Goal: Information Seeking & Learning: Learn about a topic

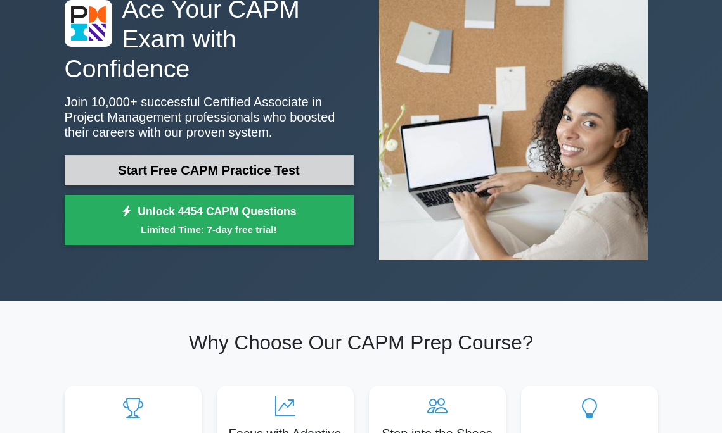
scroll to position [96, 0]
click at [293, 174] on link "Start Free CAPM Practice Test" at bounding box center [209, 170] width 289 height 30
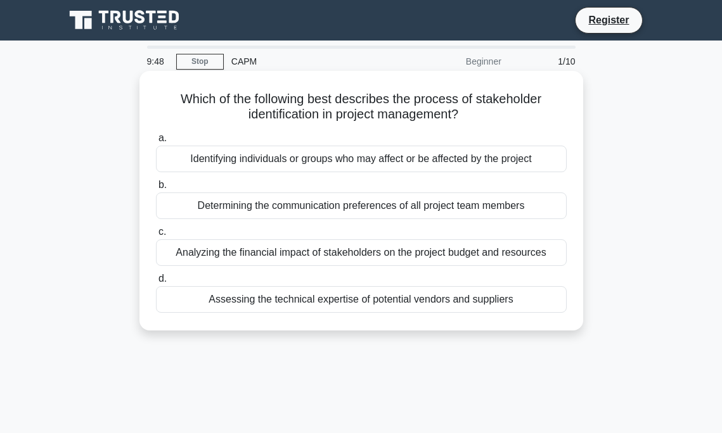
click at [272, 157] on div "Identifying individuals or groups who may affect or be affected by the project" at bounding box center [361, 159] width 411 height 27
click at [156, 143] on input "a. Identifying individuals or groups who may affect or be affected by the proje…" at bounding box center [156, 138] width 0 height 8
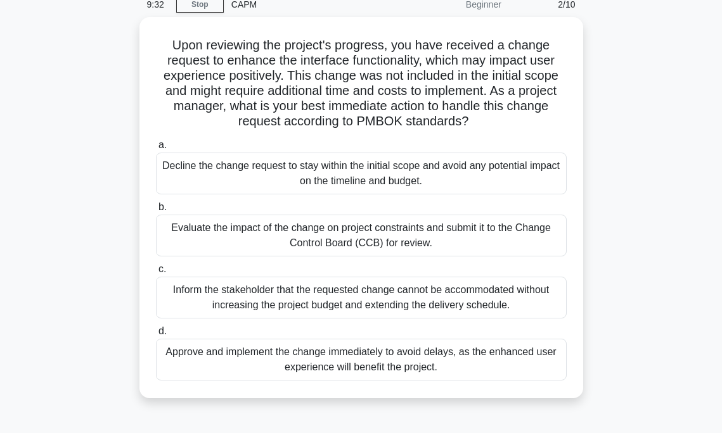
scroll to position [58, 0]
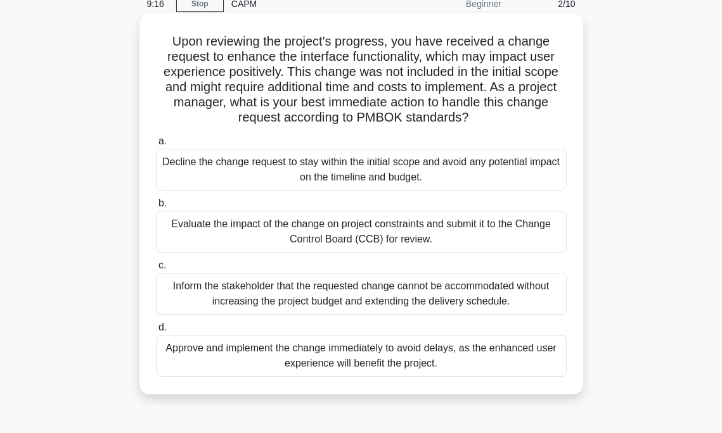
click at [526, 236] on div "Evaluate the impact of the change on project constraints and submit it to the C…" at bounding box center [361, 232] width 411 height 42
click at [156, 208] on input "b. Evaluate the impact of the change on project constraints and submit it to th…" at bounding box center [156, 204] width 0 height 8
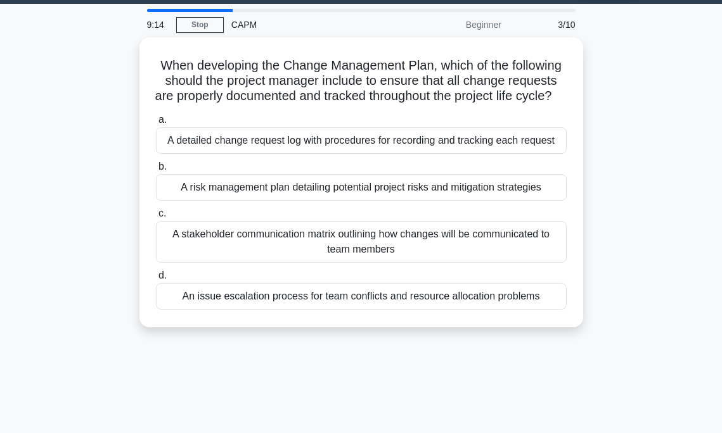
scroll to position [42, 0]
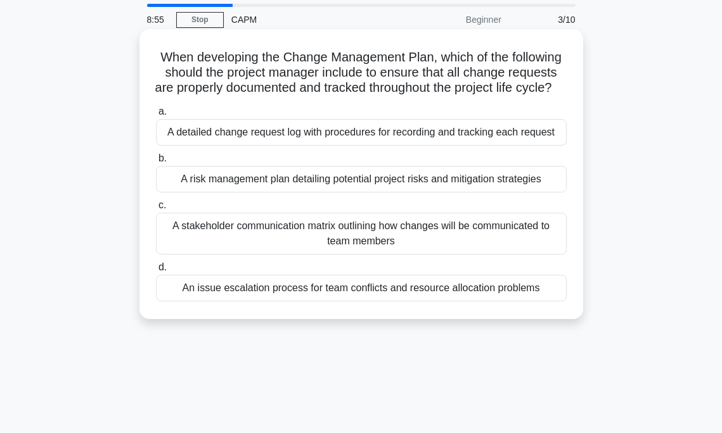
click at [515, 146] on div "A detailed change request log with procedures for recording and tracking each r…" at bounding box center [361, 132] width 411 height 27
click at [156, 116] on input "a. A detailed change request log with procedures for recording and tracking eac…" at bounding box center [156, 112] width 0 height 8
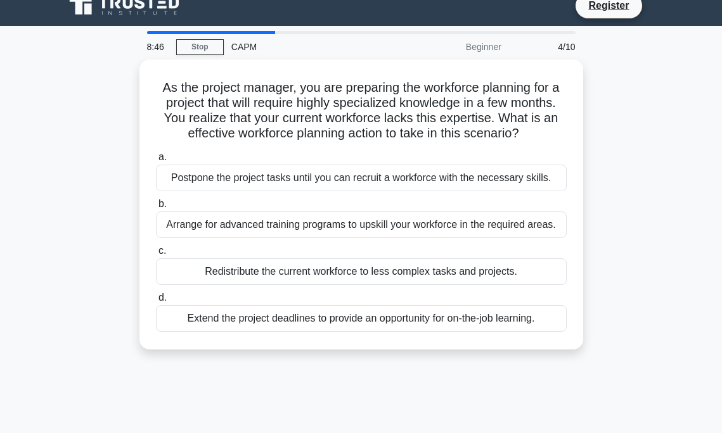
scroll to position [18, 0]
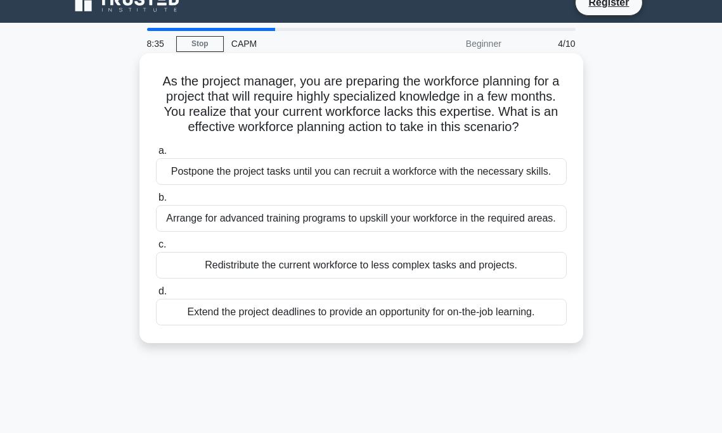
click at [523, 222] on div "Arrange for advanced training programs to upskill your workforce in the require…" at bounding box center [361, 218] width 411 height 27
click at [156, 202] on input "b. Arrange for advanced training programs to upskill your workforce in the requ…" at bounding box center [156, 198] width 0 height 8
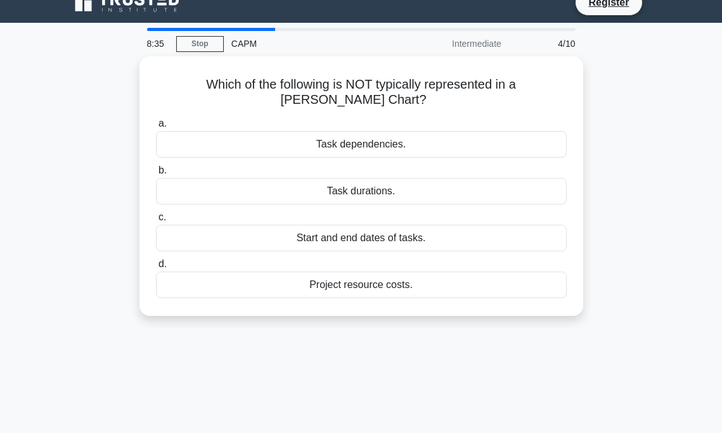
scroll to position [0, 0]
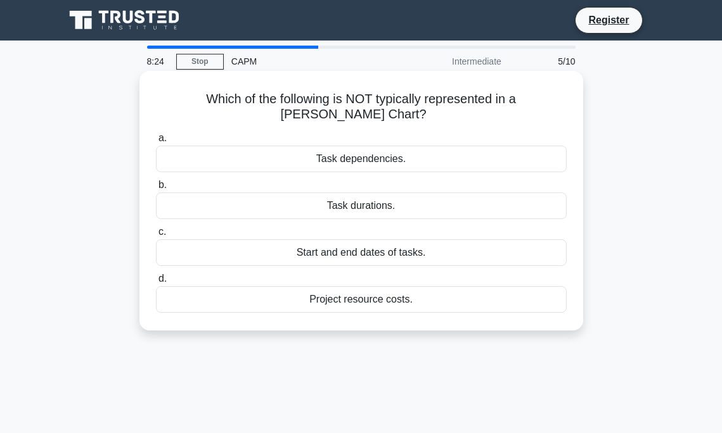
click at [455, 288] on div "Project resource costs." at bounding box center [361, 299] width 411 height 27
click at [156, 283] on input "d. Project resource costs." at bounding box center [156, 279] width 0 height 8
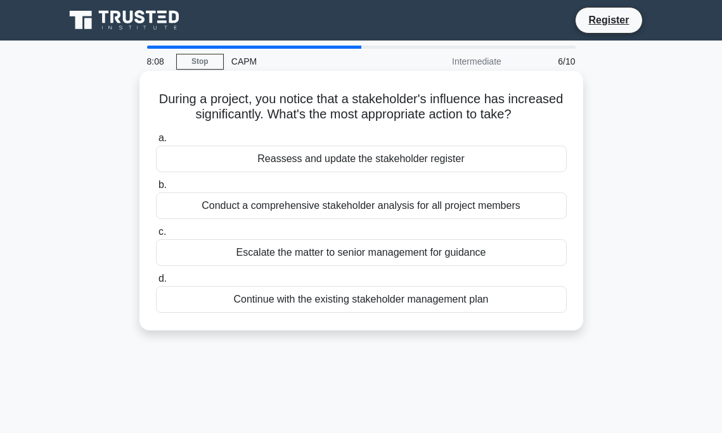
click at [521, 157] on div "Reassess and update the stakeholder register" at bounding box center [361, 159] width 411 height 27
click at [156, 143] on input "a. Reassess and update the stakeholder register" at bounding box center [156, 138] width 0 height 8
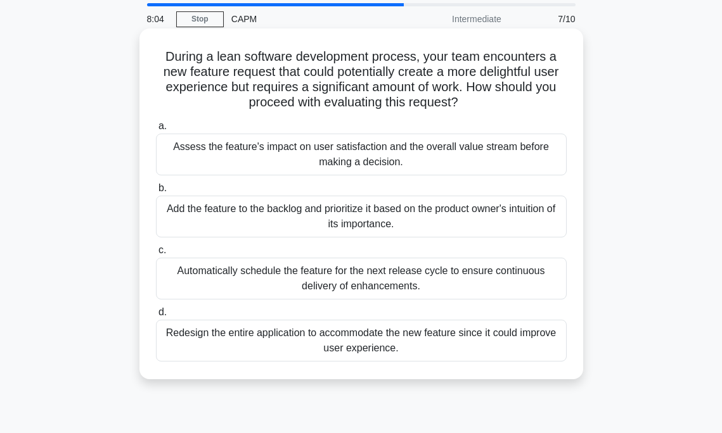
scroll to position [45, 0]
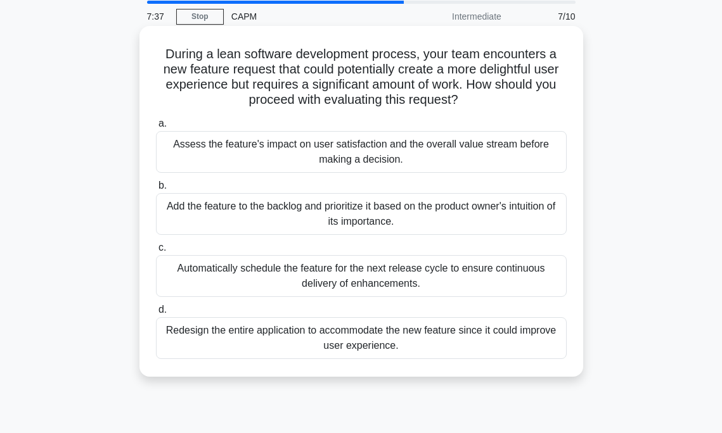
click at [477, 160] on div "Assess the feature's impact on user satisfaction and the overall value stream b…" at bounding box center [361, 152] width 411 height 42
click at [156, 128] on input "a. Assess the feature's impact on user satisfaction and the overall value strea…" at bounding box center [156, 124] width 0 height 8
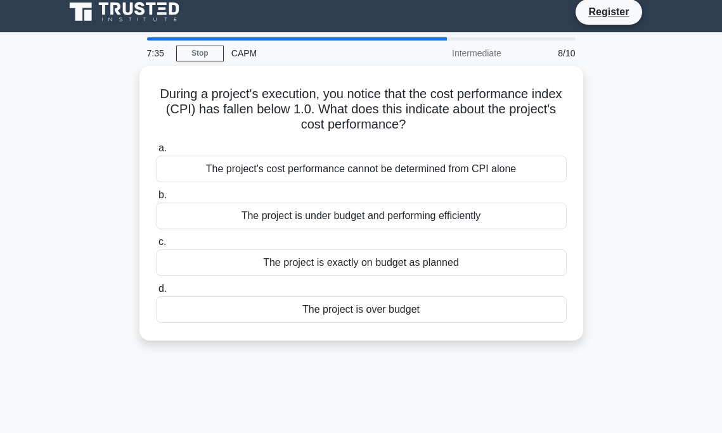
scroll to position [10, 0]
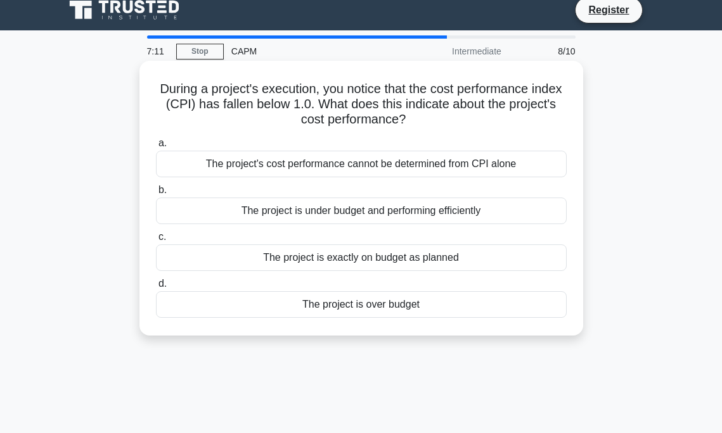
click at [485, 262] on div "The project is exactly on budget as planned" at bounding box center [361, 258] width 411 height 27
click at [156, 241] on input "c. The project is exactly on budget as planned" at bounding box center [156, 237] width 0 height 8
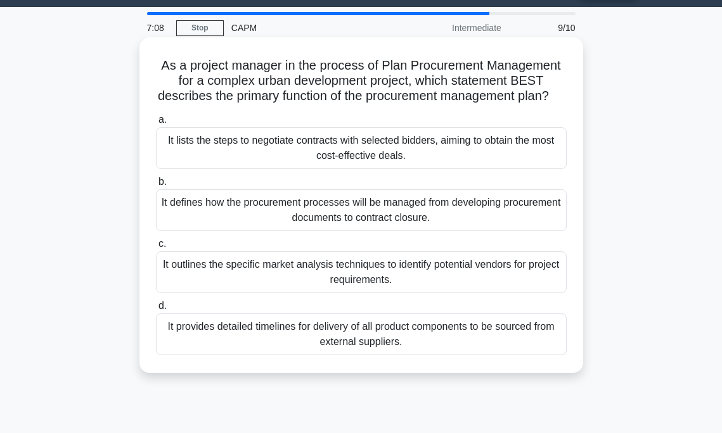
scroll to position [44, 0]
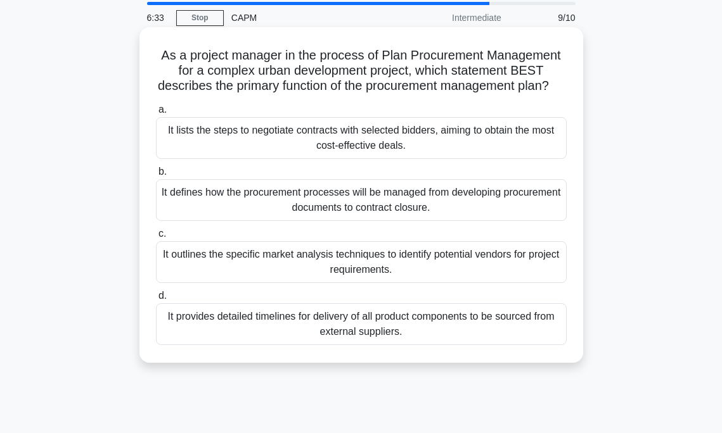
click at [498, 146] on div "It lists the steps to negotiate contracts with selected bidders, aiming to obta…" at bounding box center [361, 138] width 411 height 42
click at [156, 114] on input "a. It lists the steps to negotiate contracts with selected bidders, aiming to o…" at bounding box center [156, 110] width 0 height 8
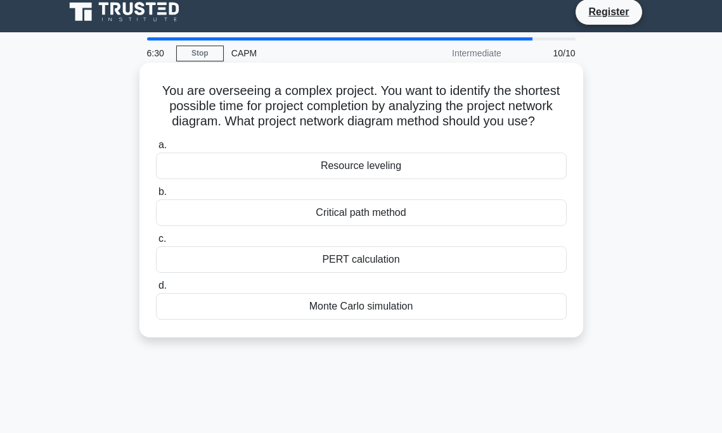
scroll to position [10, 0]
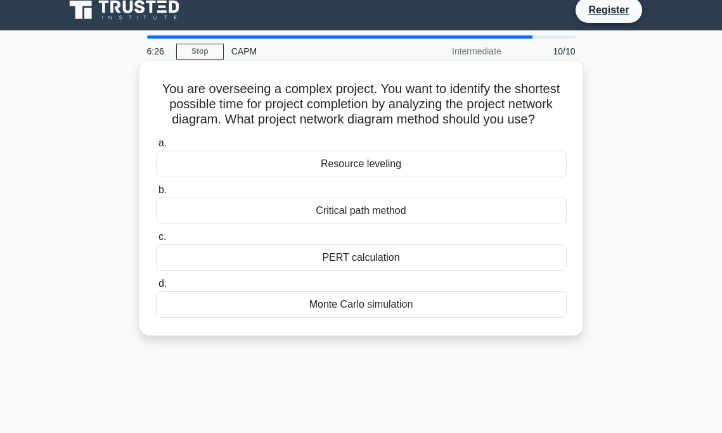
click at [491, 217] on div "Critical path method" at bounding box center [361, 211] width 411 height 27
click at [156, 195] on input "b. Critical path method" at bounding box center [156, 190] width 0 height 8
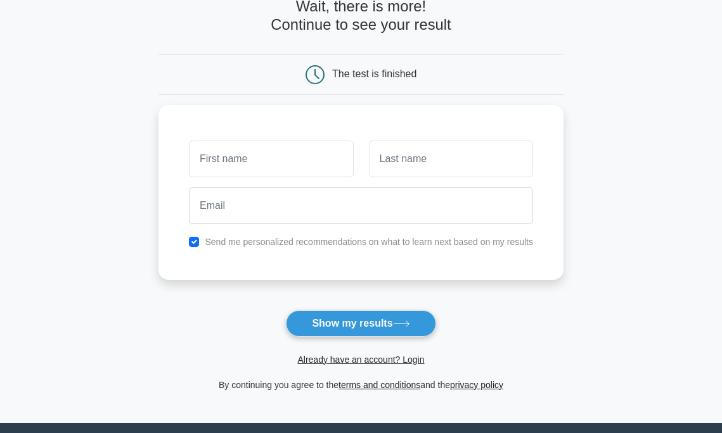
scroll to position [97, 0]
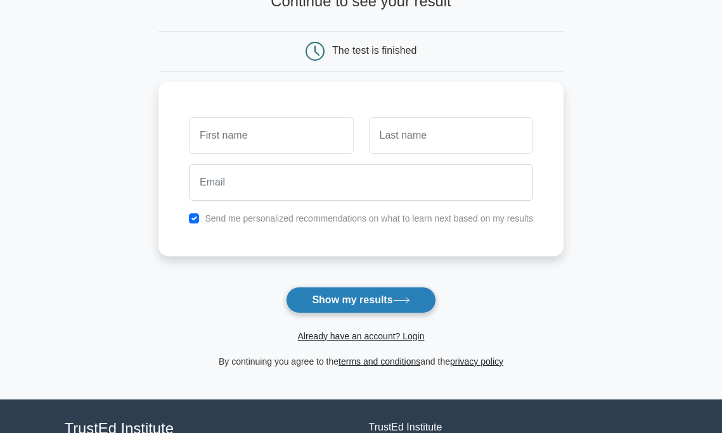
click at [392, 302] on button "Show my results" at bounding box center [361, 300] width 150 height 27
click at [540, 290] on form "Wait, there is more! Continue to see your result The test is finished and the" at bounding box center [360, 171] width 405 height 395
